Goal: Information Seeking & Learning: Learn about a topic

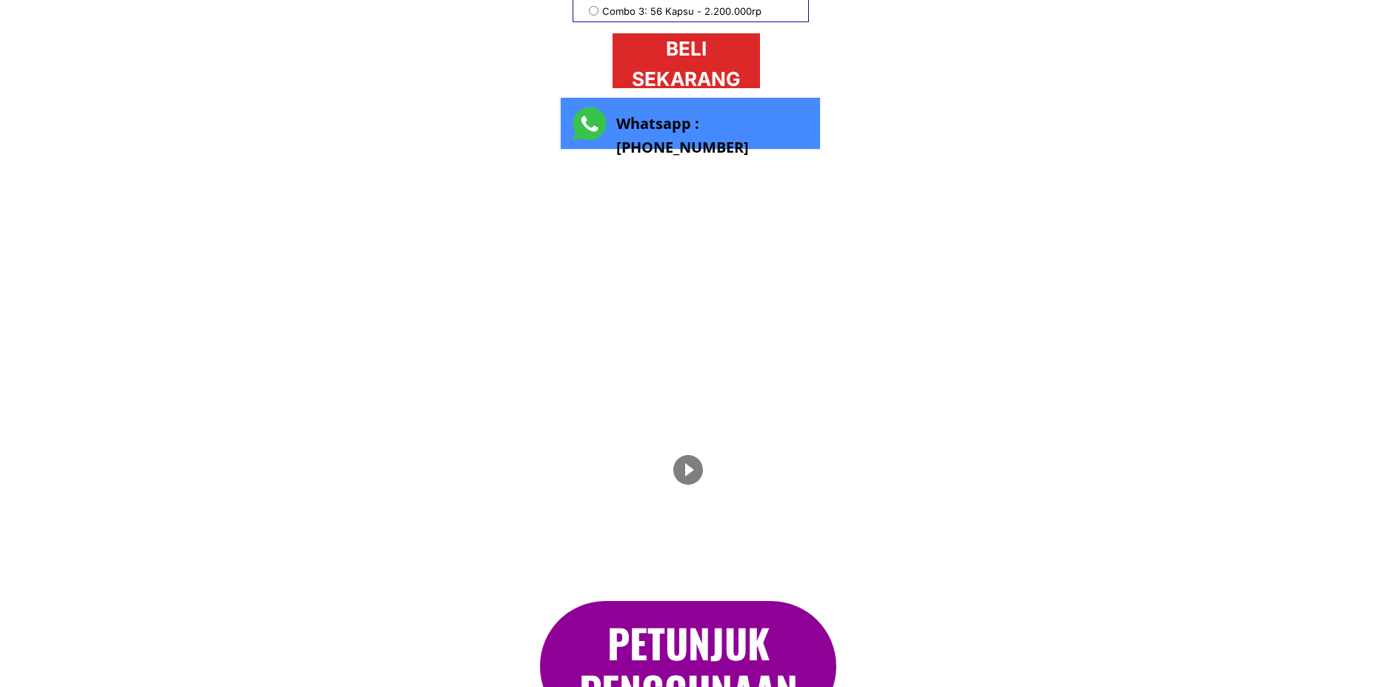
scroll to position [2371, 0]
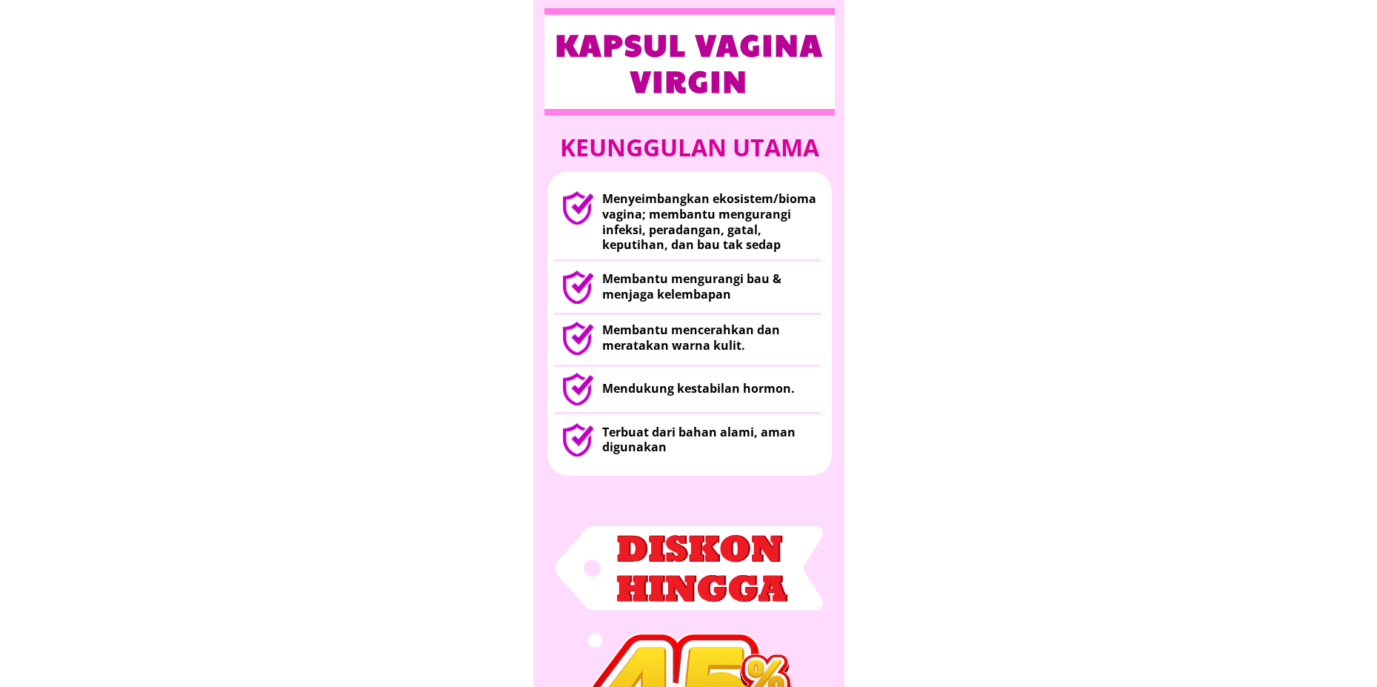
scroll to position [963, 0]
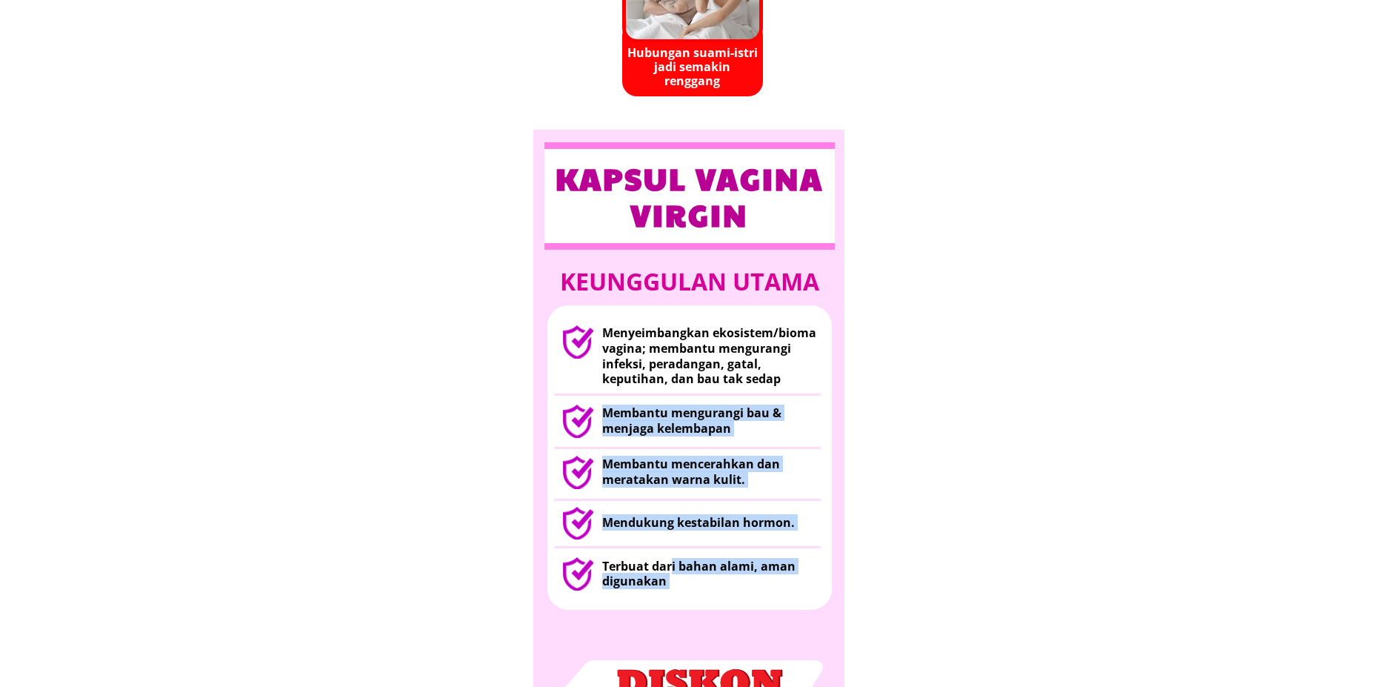
drag, startPoint x: 604, startPoint y: 327, endPoint x: 663, endPoint y: 576, distance: 255.9
click at [670, 560] on div "Terbuat dari bahan alami, aman digunakan Mendukung kestabilan hormon. Membantu …" at bounding box center [689, 457] width 285 height 305
click at [662, 586] on h3 "Terbuat dari bahan alami, aman digunakan" at bounding box center [712, 574] width 220 height 31
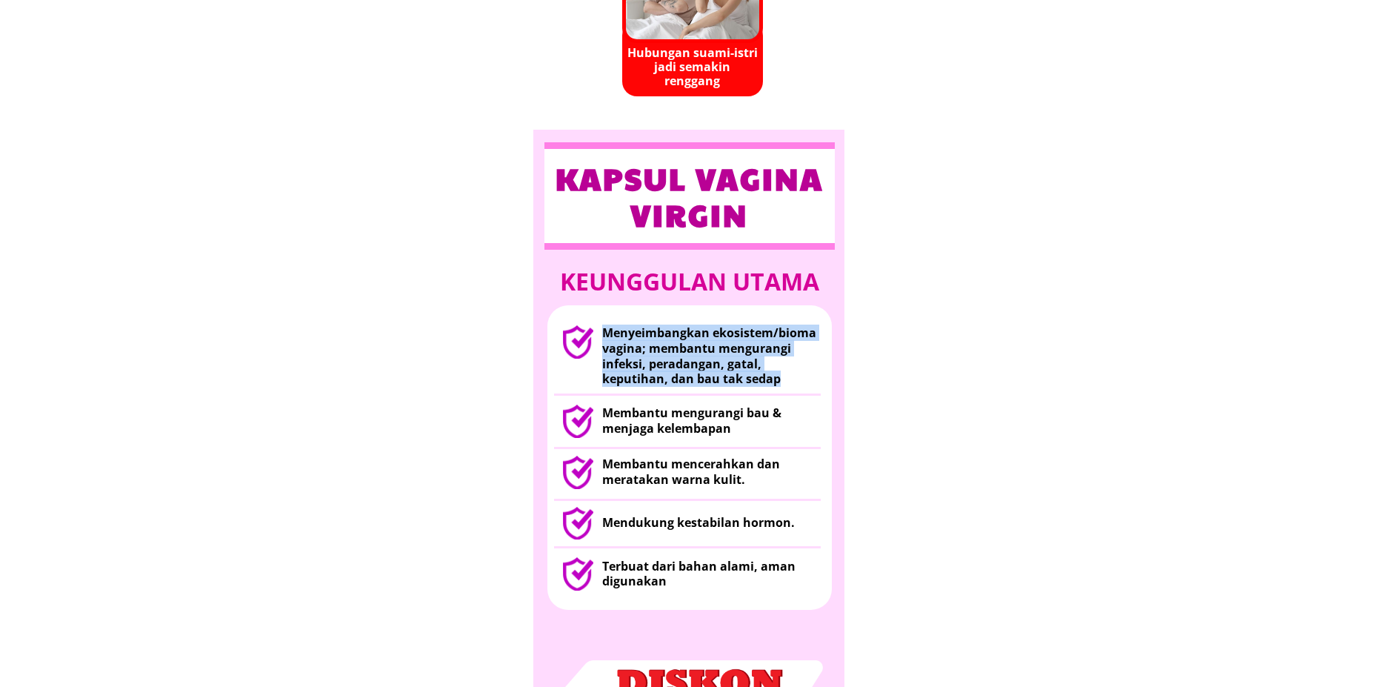
drag, startPoint x: 602, startPoint y: 332, endPoint x: 714, endPoint y: 382, distance: 123.4
click at [714, 382] on div "Menyeimbangkan ekosistem/bioma vagina; membantu mengurangi infeksi, peradangan,…" at bounding box center [696, 355] width 267 height 61
copy div "Menyeimbangkan ekosistem/bioma vagina; membantu mengurangi infeksi, peradangan,…"
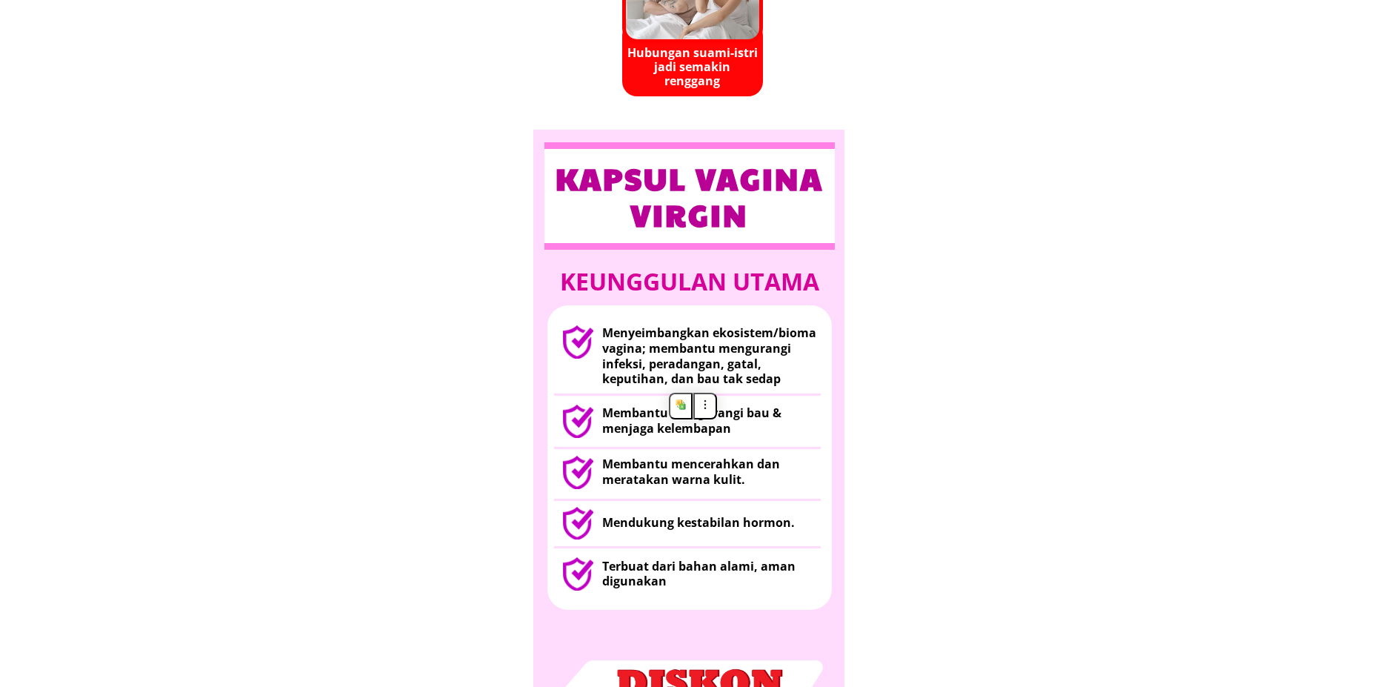
click at [633, 412] on h3 "Membantu mengurangi bau & menjaga kelembapan" at bounding box center [713, 420] width 223 height 31
drag, startPoint x: 605, startPoint y: 409, endPoint x: 742, endPoint y: 423, distance: 137.0
click at [742, 423] on h3 "Membantu mengurangi bau & menjaga kelembapan" at bounding box center [713, 420] width 223 height 31
copy h3 "Membantu mengurangi bau & menjaga kelembapan"
drag, startPoint x: 605, startPoint y: 467, endPoint x: 761, endPoint y: 480, distance: 156.9
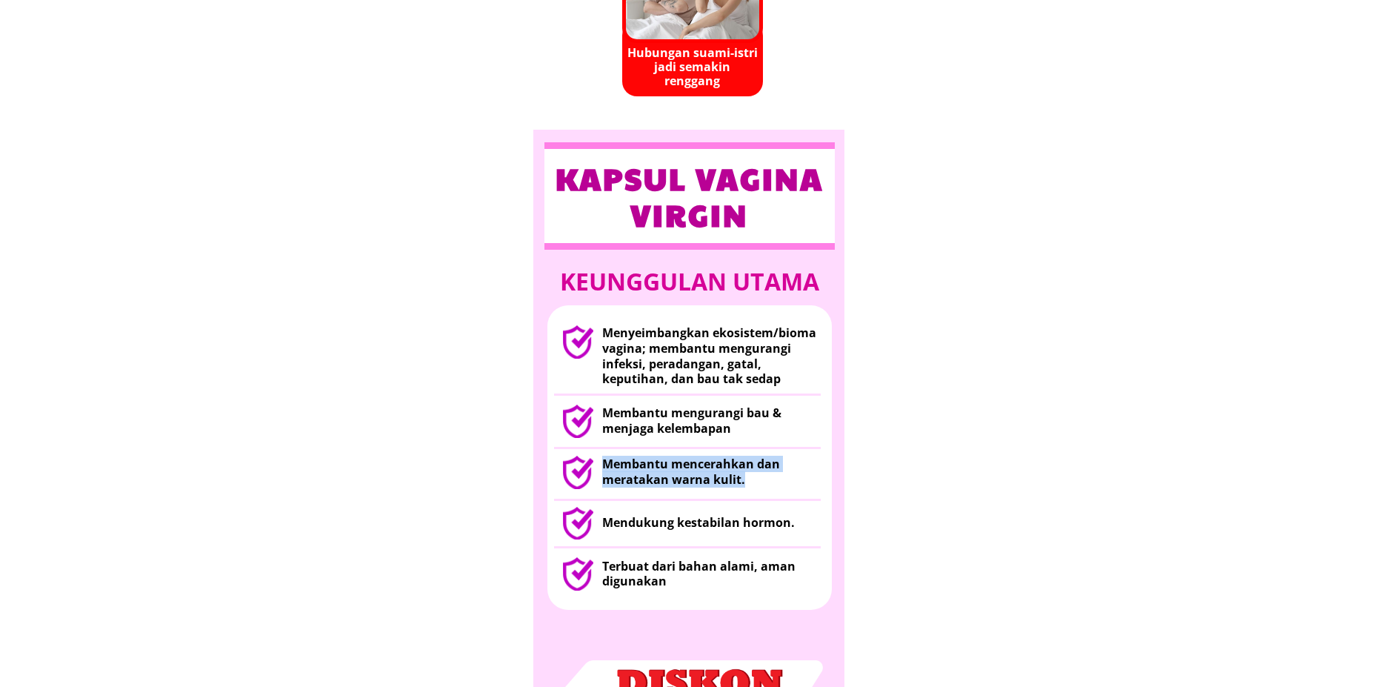
click at [761, 480] on h3 "Membantu mencerahkan dan meratakan warna kulit." at bounding box center [712, 471] width 220 height 31
copy h3 "Membantu mencerahkan dan meratakan warna kulit."
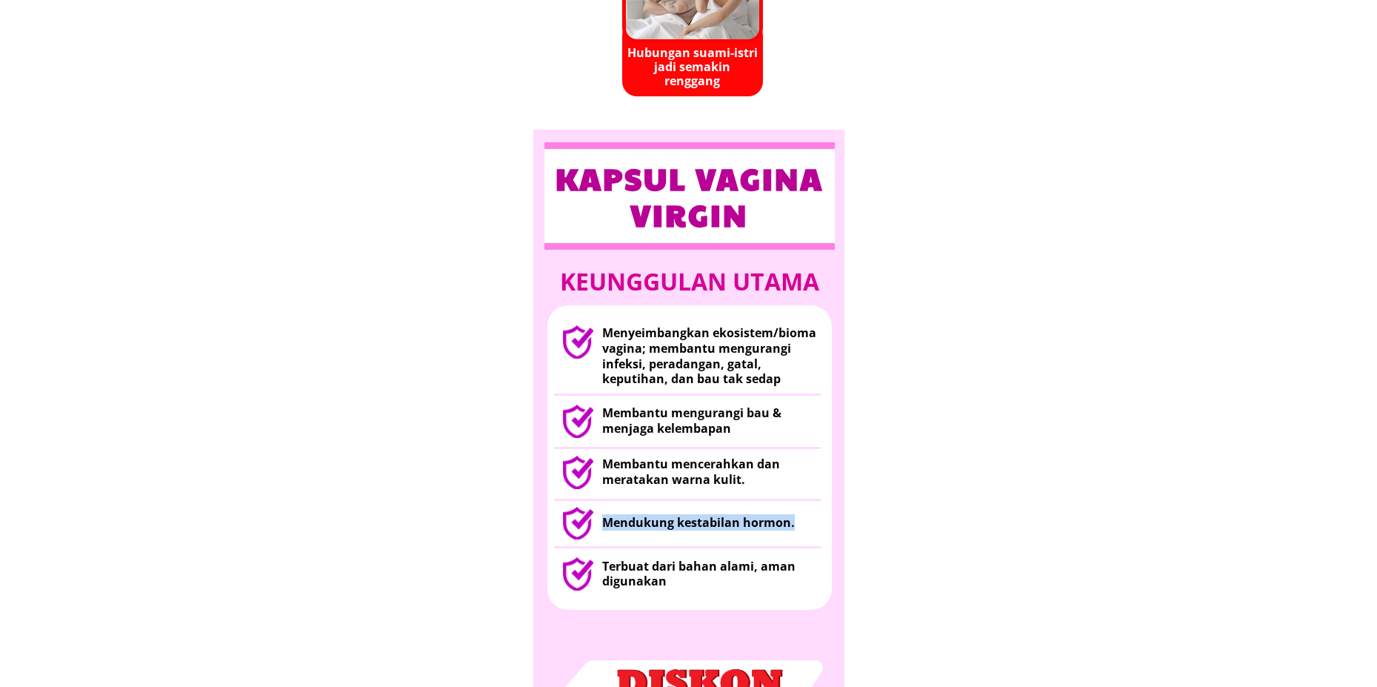
drag, startPoint x: 606, startPoint y: 525, endPoint x: 796, endPoint y: 530, distance: 189.7
click at [796, 530] on h3 "Mendukung kestabilan hormon." at bounding box center [712, 523] width 220 height 16
copy h3 "Mendukung kestabilan hormon."
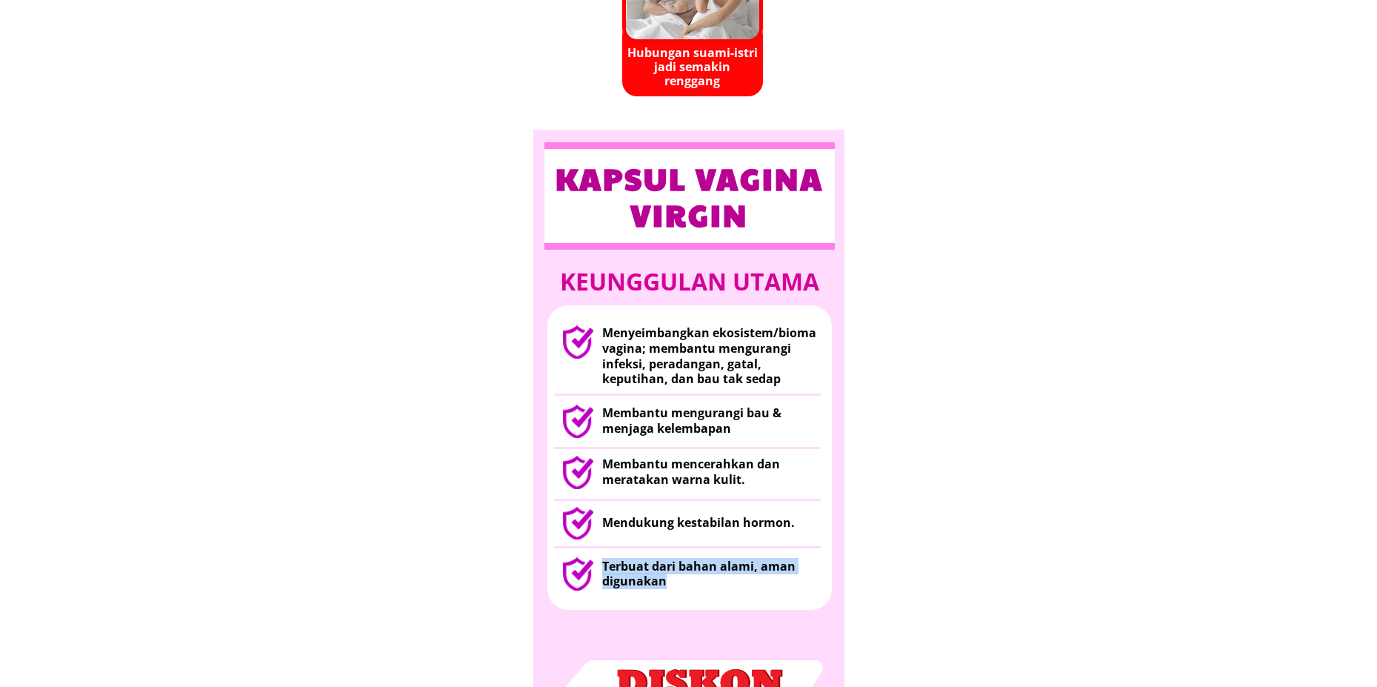
drag, startPoint x: 606, startPoint y: 569, endPoint x: 685, endPoint y: 580, distance: 79.3
click at [685, 580] on h3 "Terbuat dari bahan alami, aman digunakan" at bounding box center [712, 574] width 220 height 31
copy h3 "Terbuat dari bahan alami, aman digunakan"
